Goal: Information Seeking & Learning: Learn about a topic

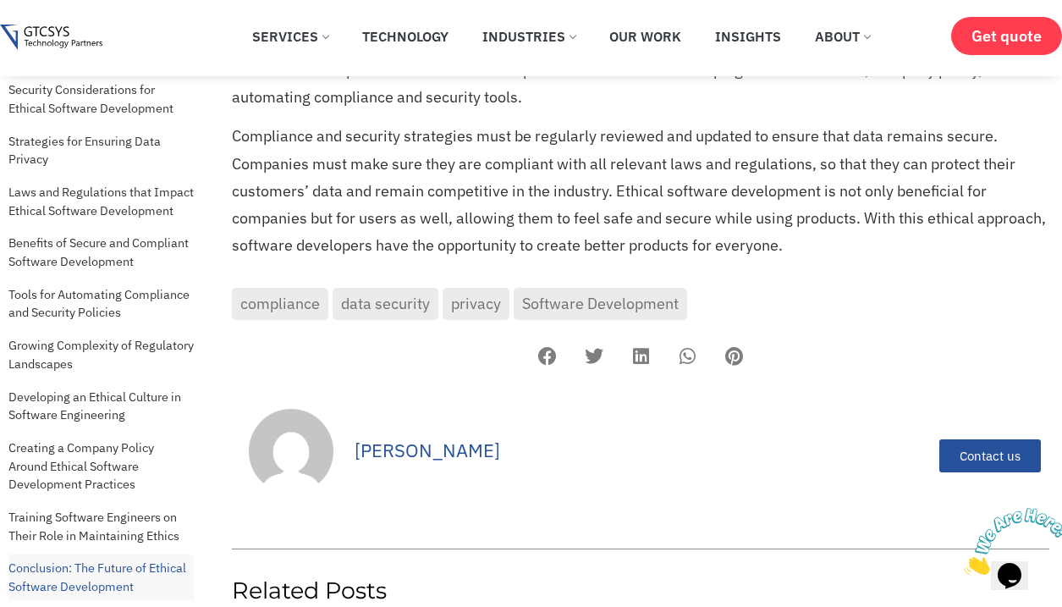
scroll to position [6569, 0]
click at [426, 434] on div "[PERSON_NAME]" at bounding box center [604, 450] width 498 height 33
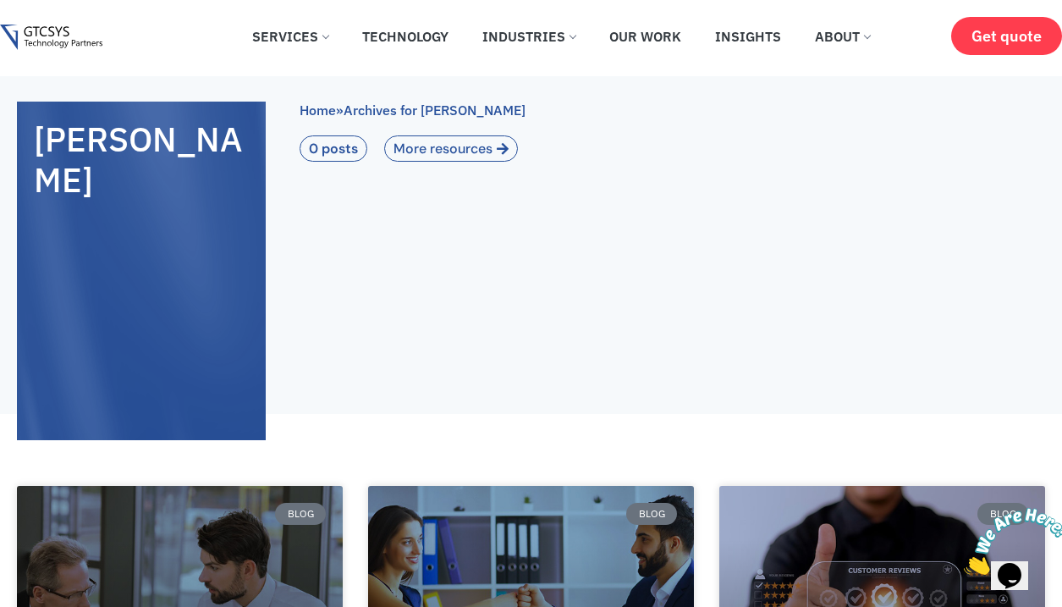
click at [447, 141] on span "More resources" at bounding box center [443, 148] width 99 height 17
click at [442, 154] on span "More resources" at bounding box center [443, 148] width 99 height 17
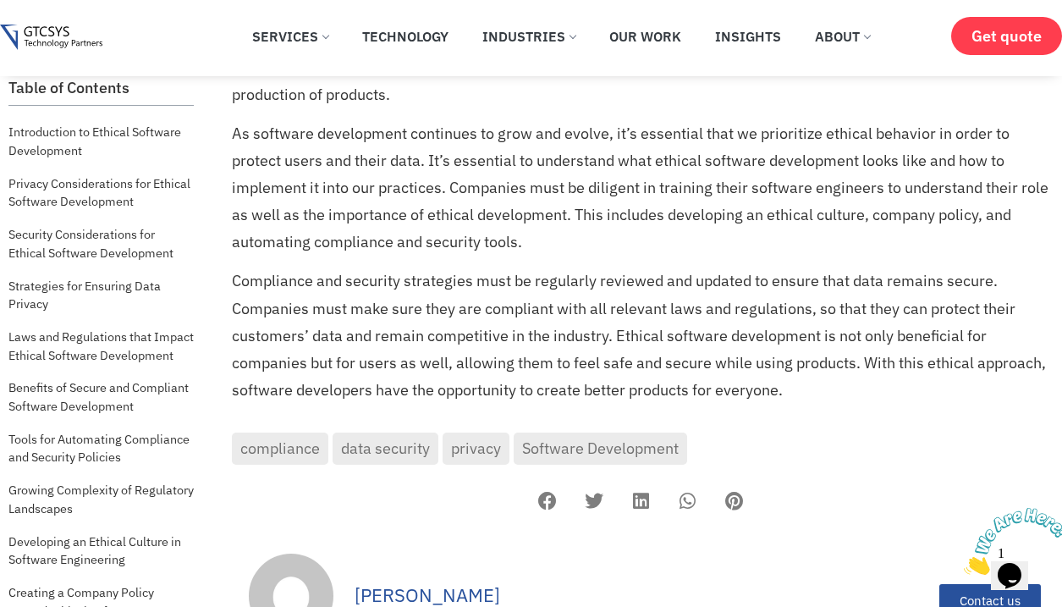
scroll to position [6417, 0]
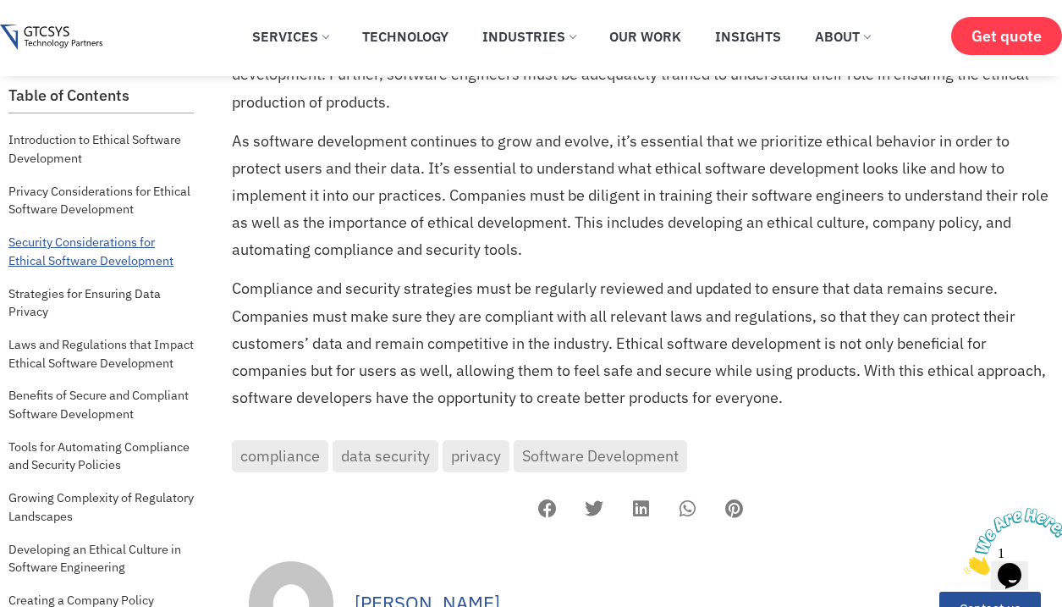
click at [103, 228] on link "Security Considerations for Ethical Software Development" at bounding box center [100, 250] width 185 height 45
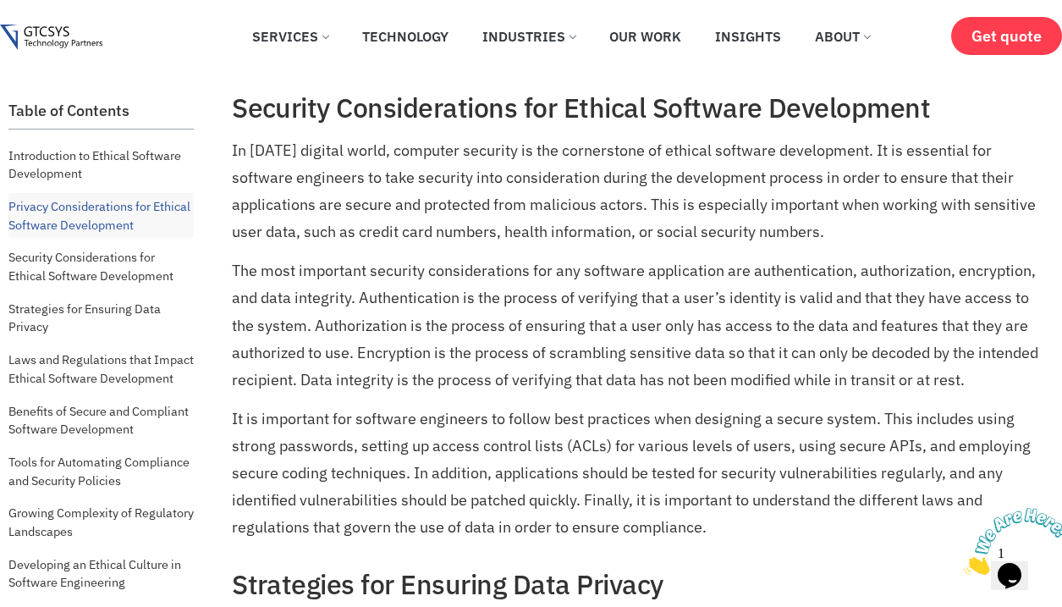
scroll to position [1293, 0]
click at [197, 100] on div "Table of Contents Introduction to Ethical Software Development Privacy Consider…" at bounding box center [101, 556] width 202 height 942
